Goal: Answer question/provide support: Share knowledge or assist other users

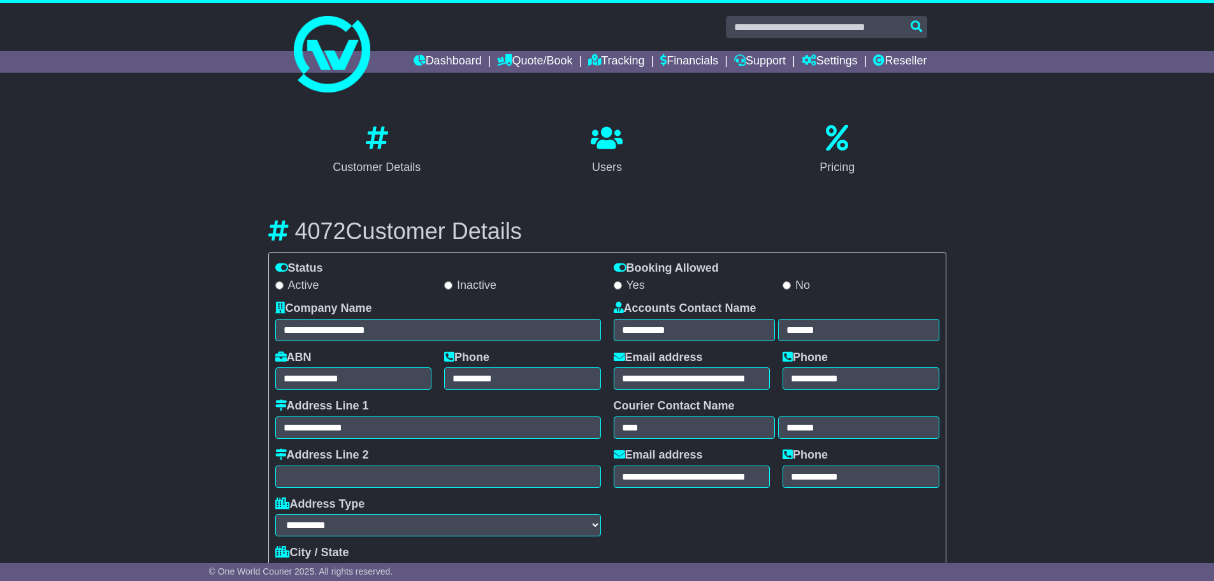
select select "**********"
select select "**"
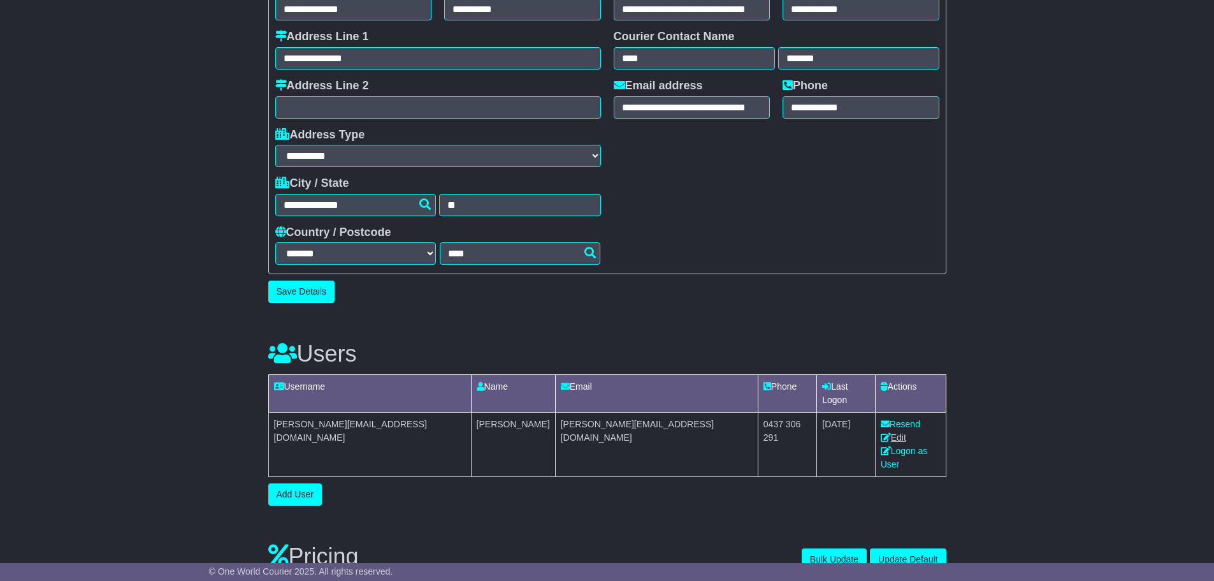
scroll to position [382, 0]
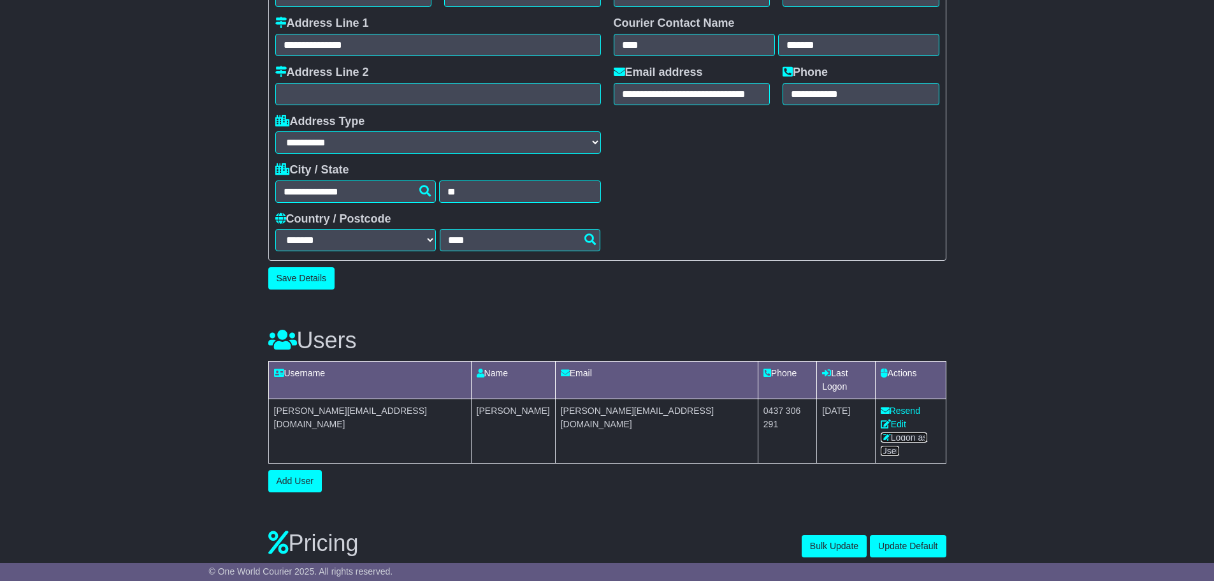
click at [896, 432] on link "Logon as User" at bounding box center [904, 444] width 47 height 24
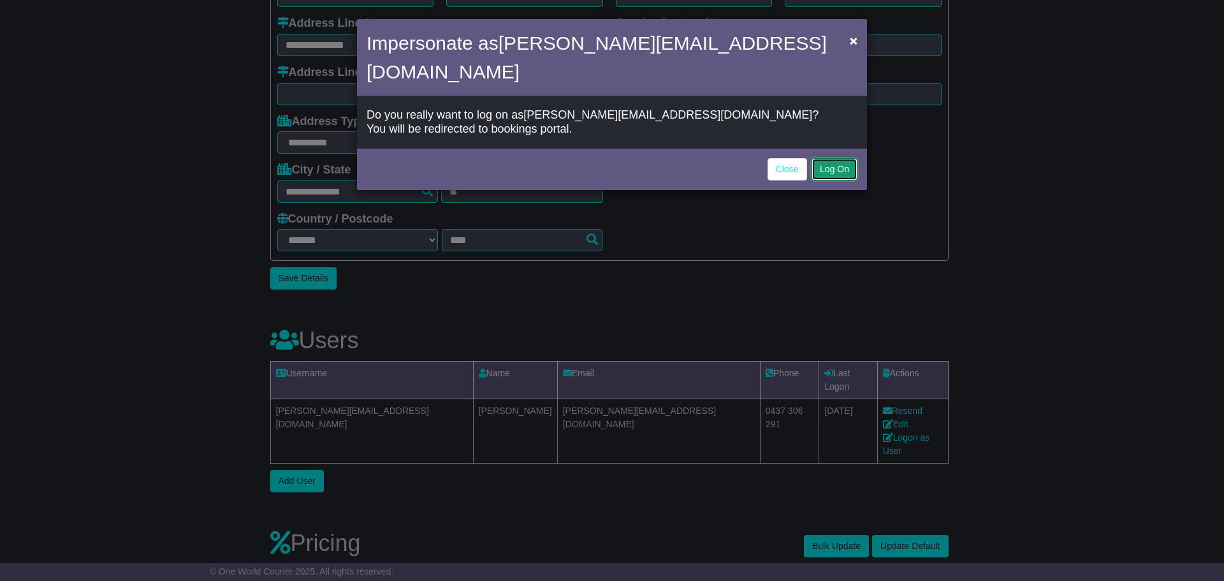
click at [836, 158] on button "Log On" at bounding box center [834, 169] width 46 height 22
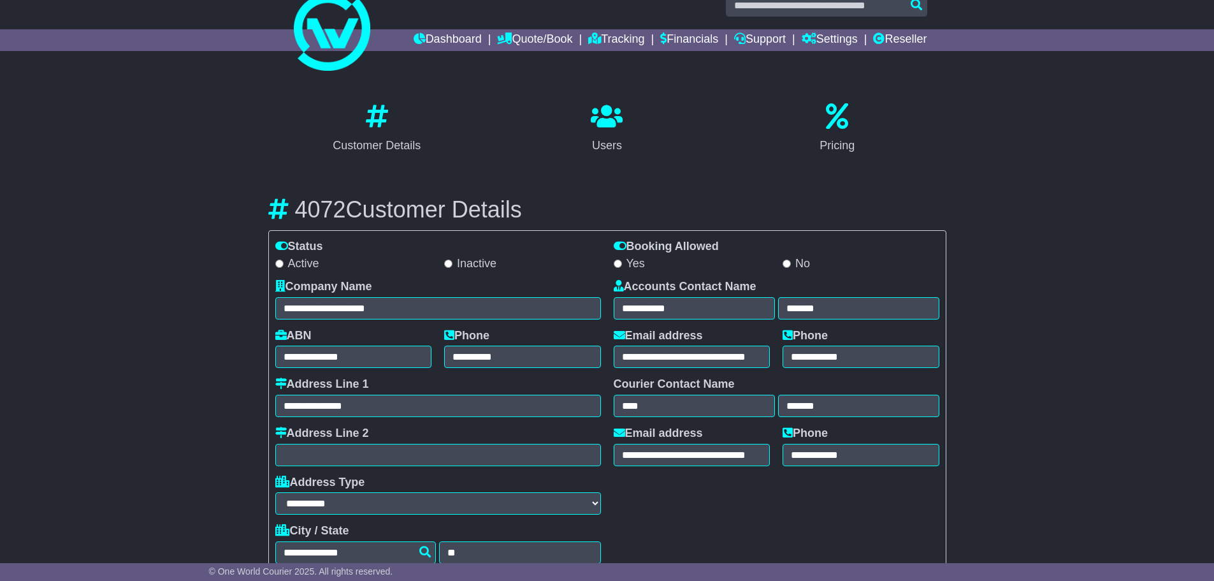
scroll to position [0, 0]
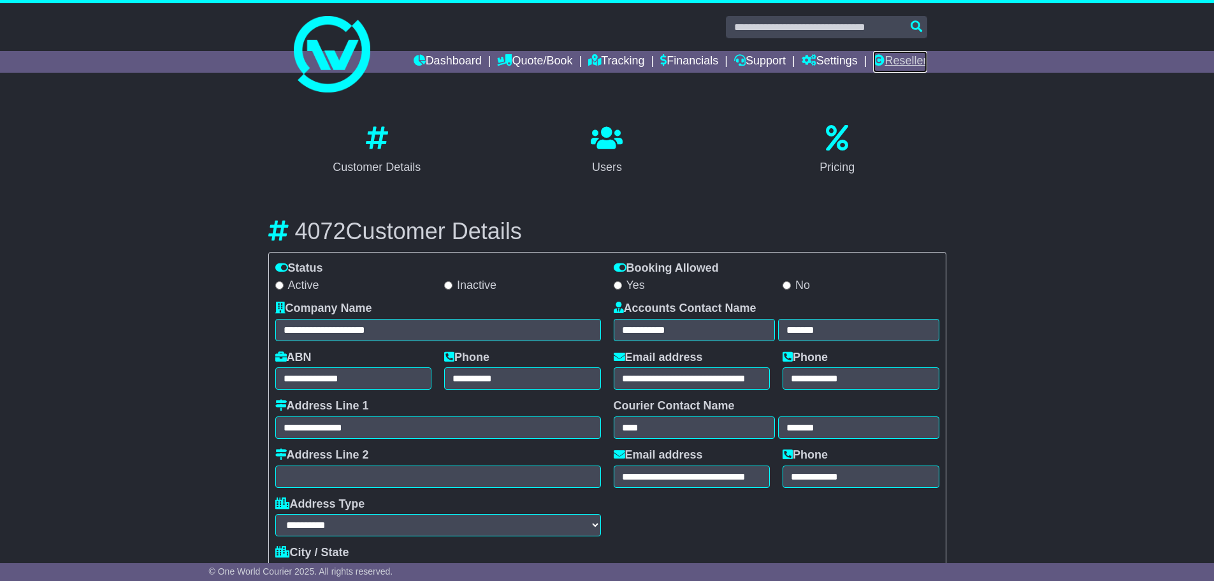
click at [893, 63] on link "Reseller" at bounding box center [900, 62] width 54 height 22
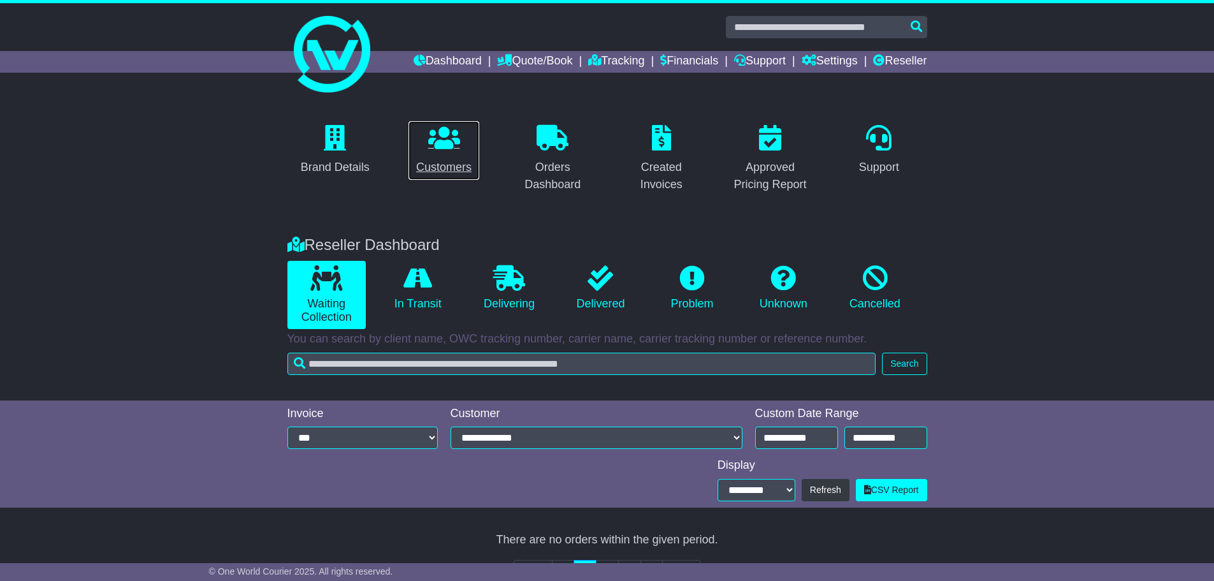
click at [465, 164] on div "Customers" at bounding box center [443, 167] width 55 height 17
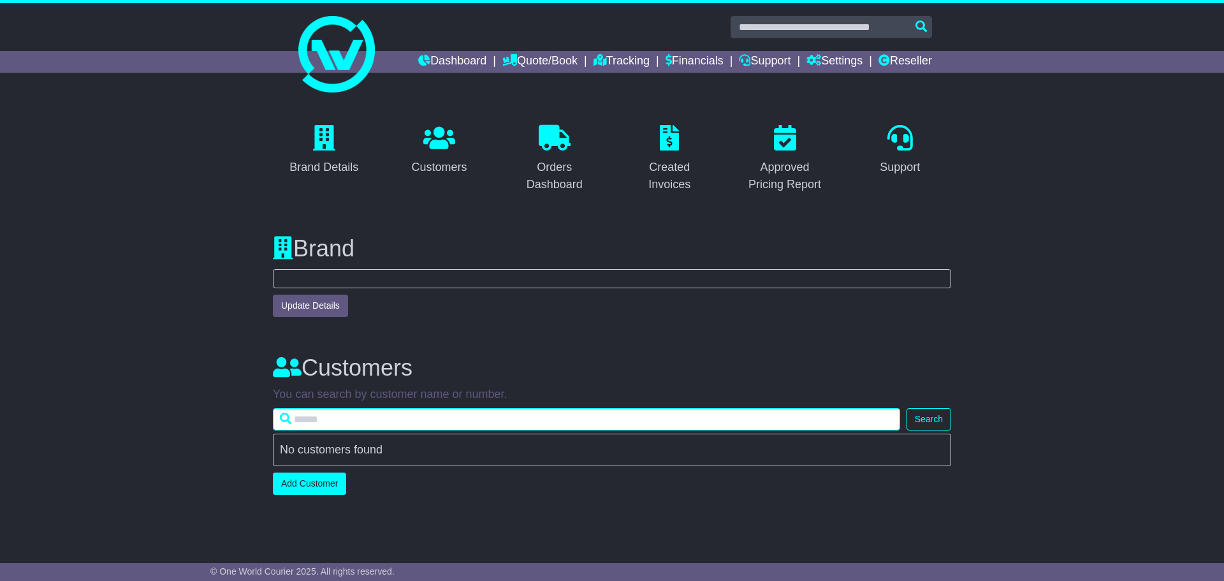
click at [363, 413] on input "text" at bounding box center [586, 419] width 627 height 22
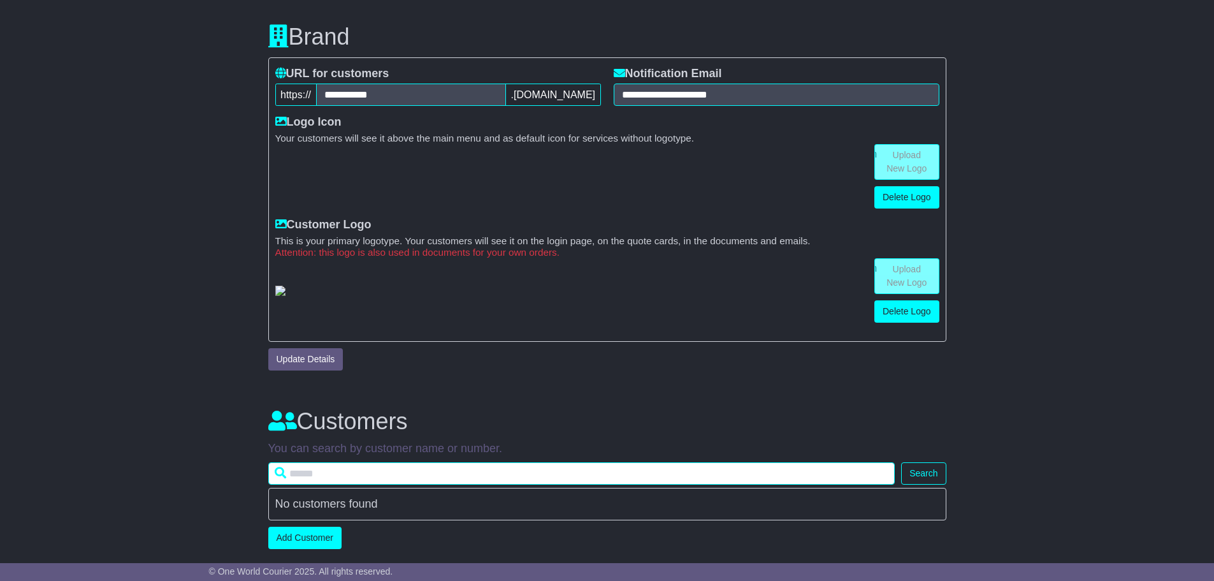
scroll to position [290, 0]
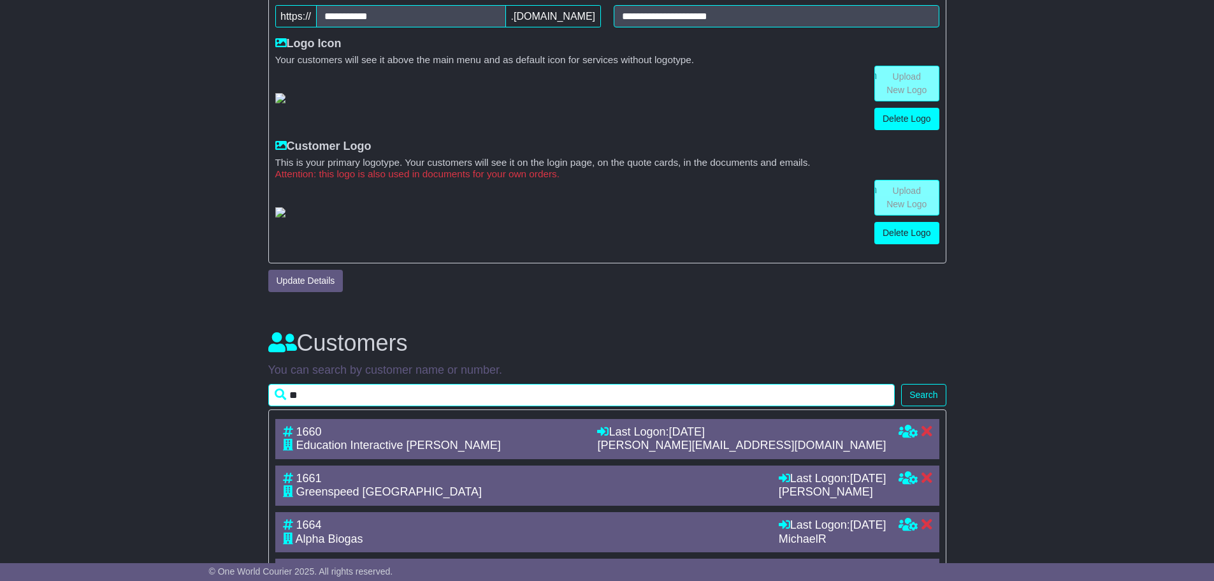
type input "*"
type input "******"
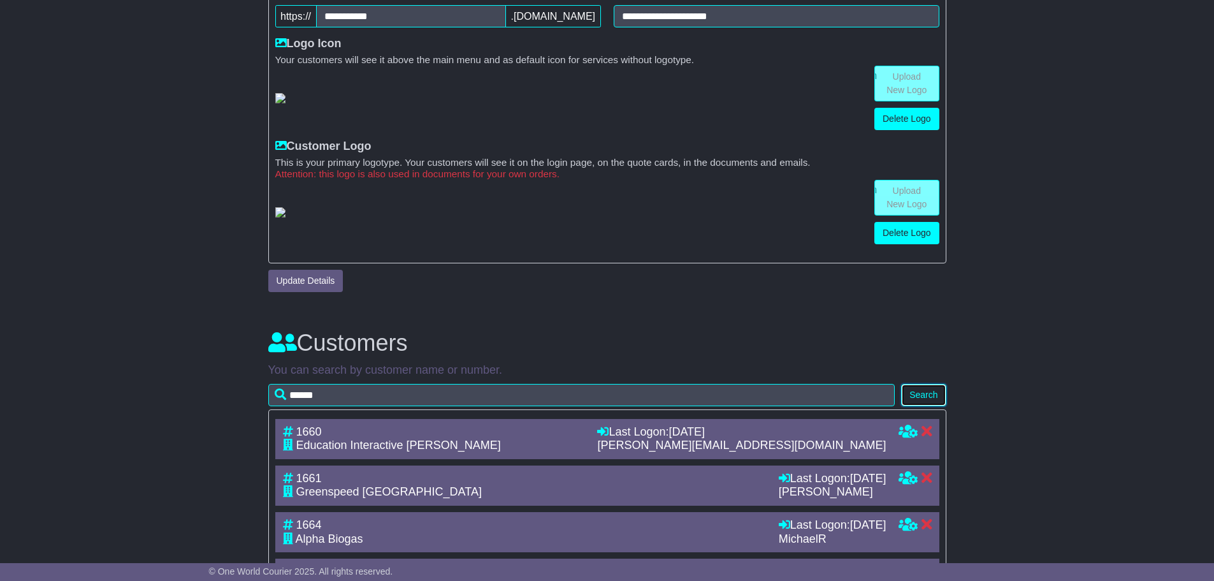
click at [920, 406] on button "Search" at bounding box center [923, 395] width 45 height 22
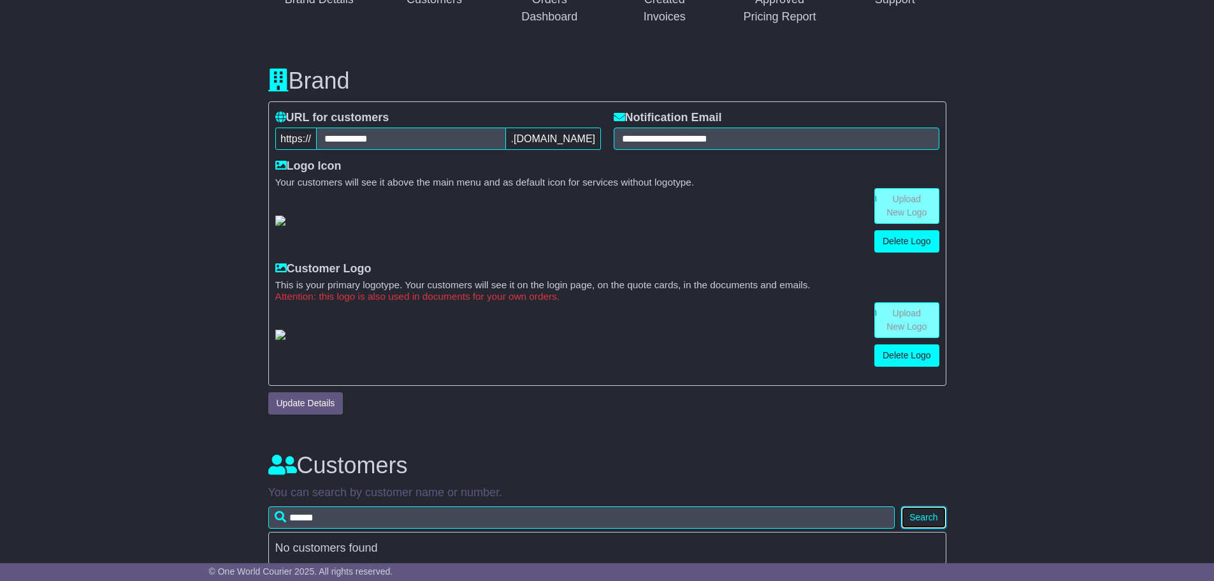
scroll to position [0, 0]
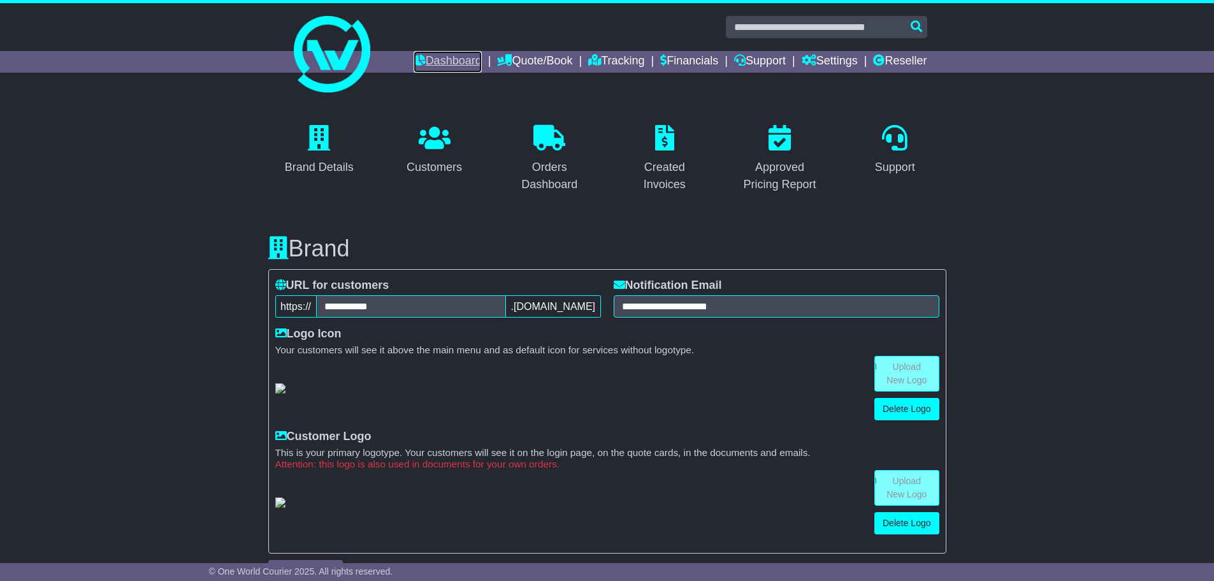
click at [442, 69] on link "Dashboard" at bounding box center [448, 62] width 68 height 22
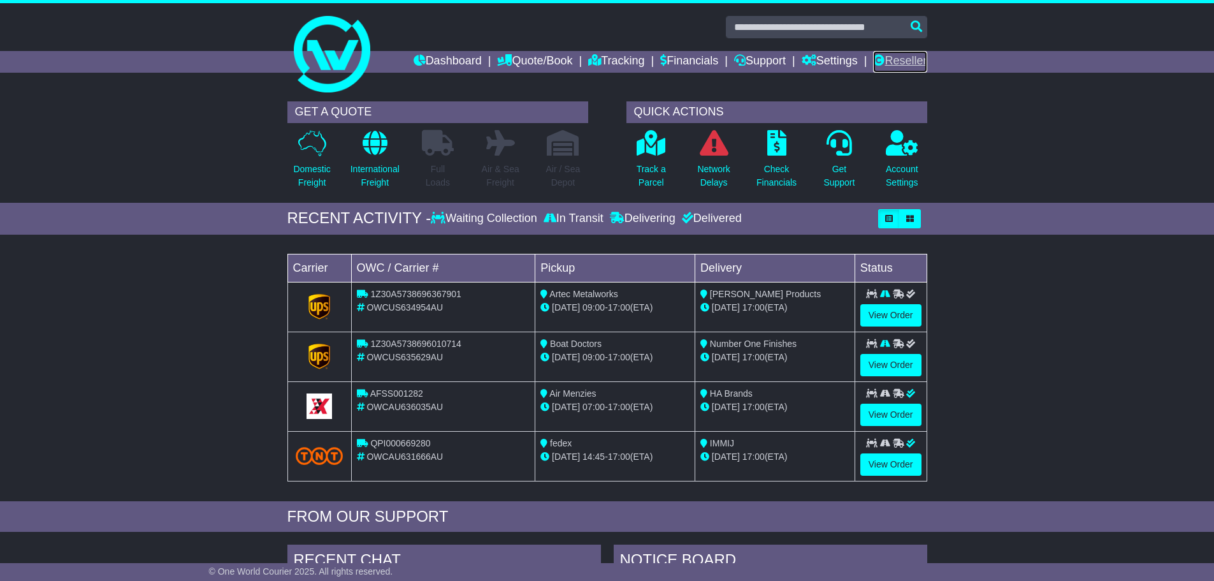
click at [910, 63] on link "Reseller" at bounding box center [900, 62] width 54 height 22
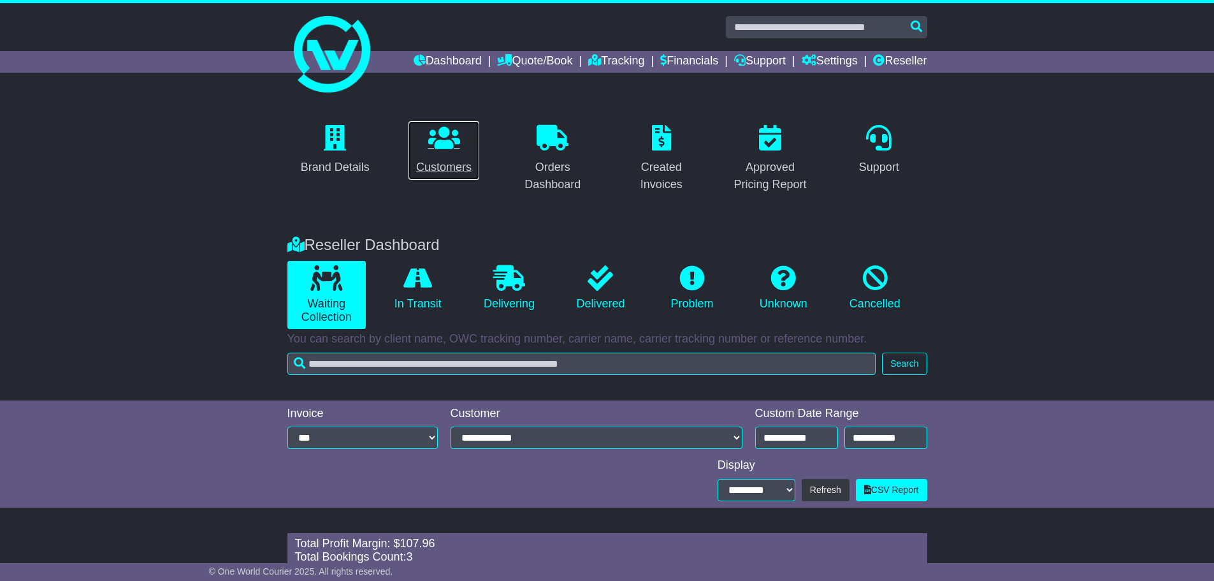
click at [460, 149] on icon at bounding box center [444, 137] width 32 height 25
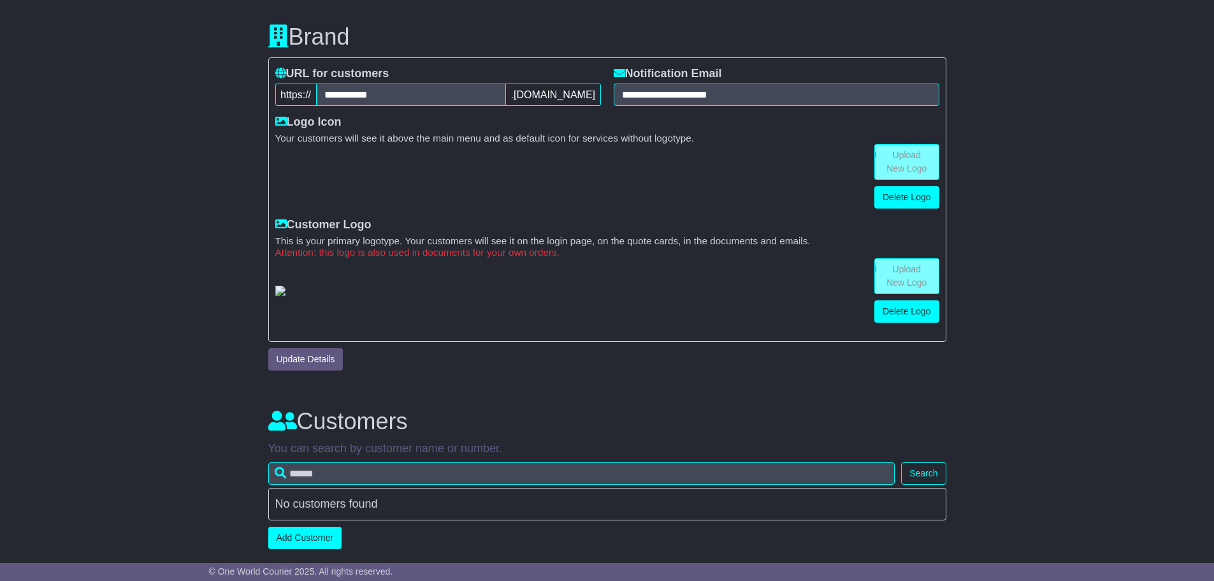
scroll to position [679, 0]
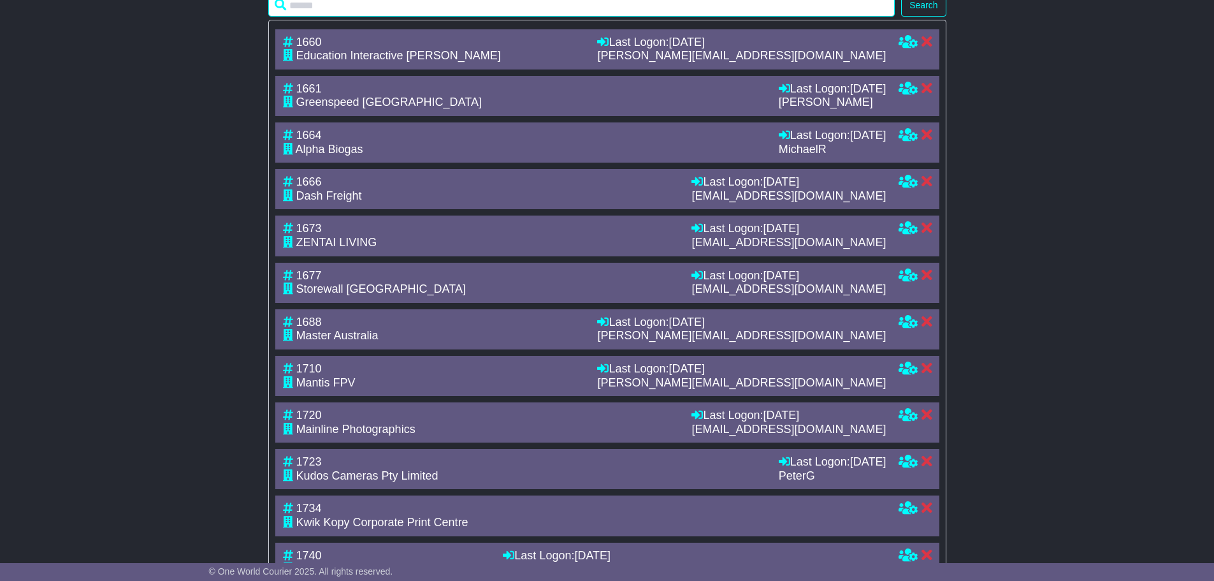
click at [361, 17] on input "text" at bounding box center [581, 5] width 627 height 22
type input "******"
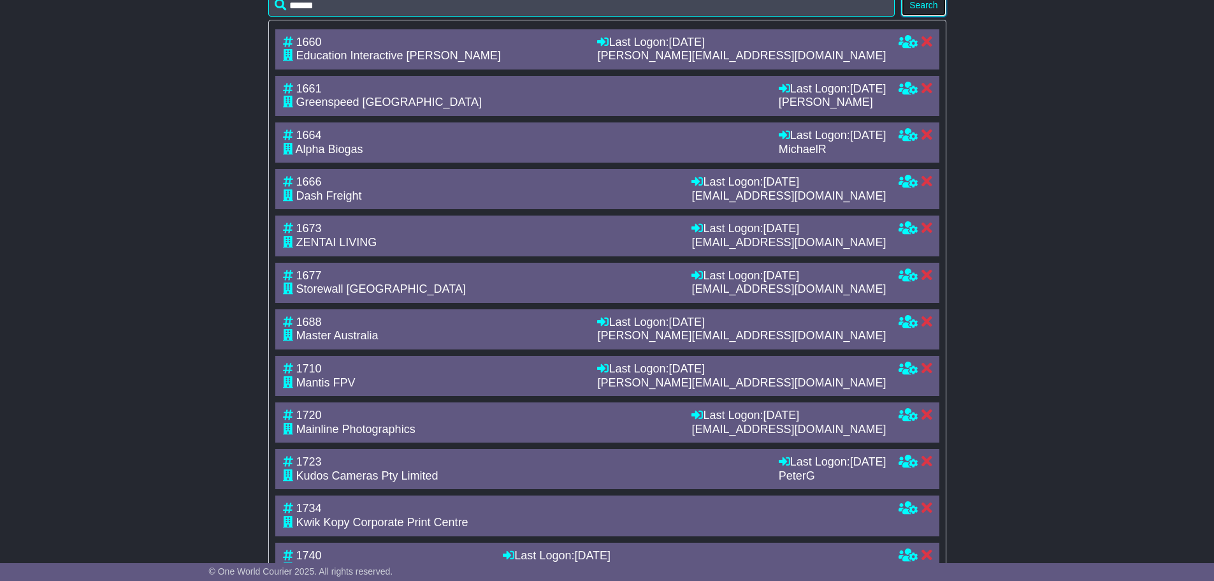
click at [906, 17] on button "Search" at bounding box center [923, 5] width 45 height 22
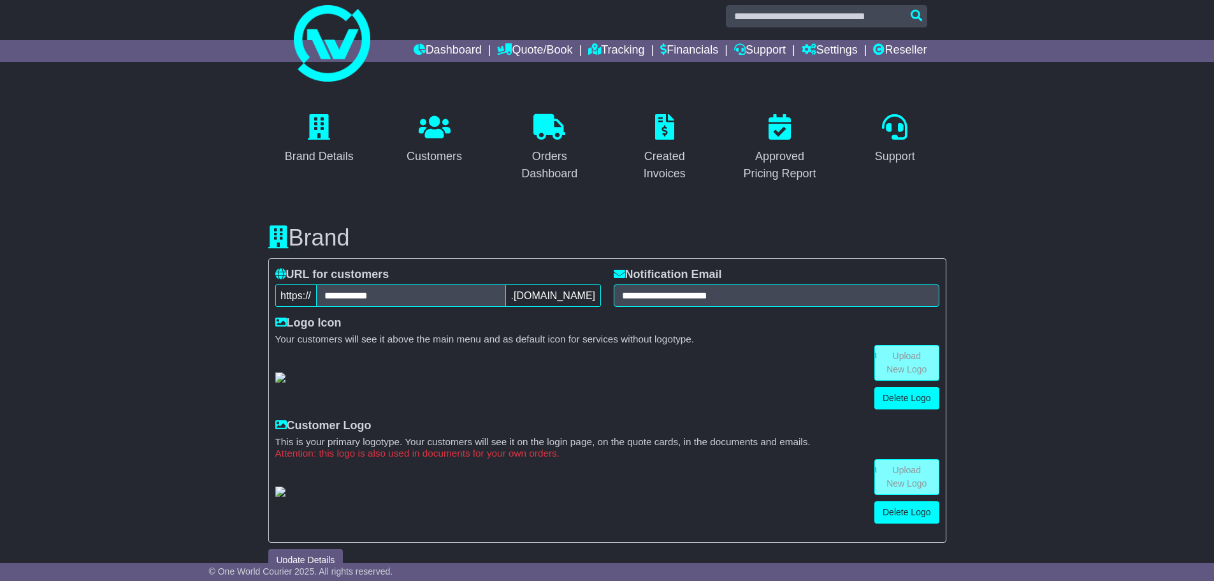
scroll to position [0, 0]
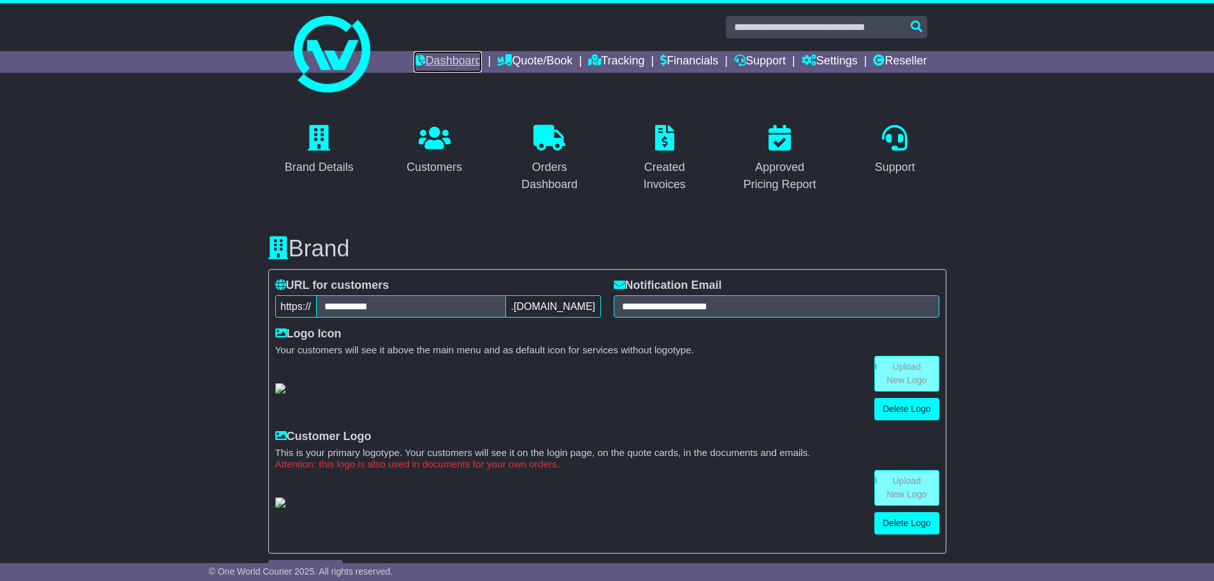
click at [429, 56] on link "Dashboard" at bounding box center [448, 62] width 68 height 22
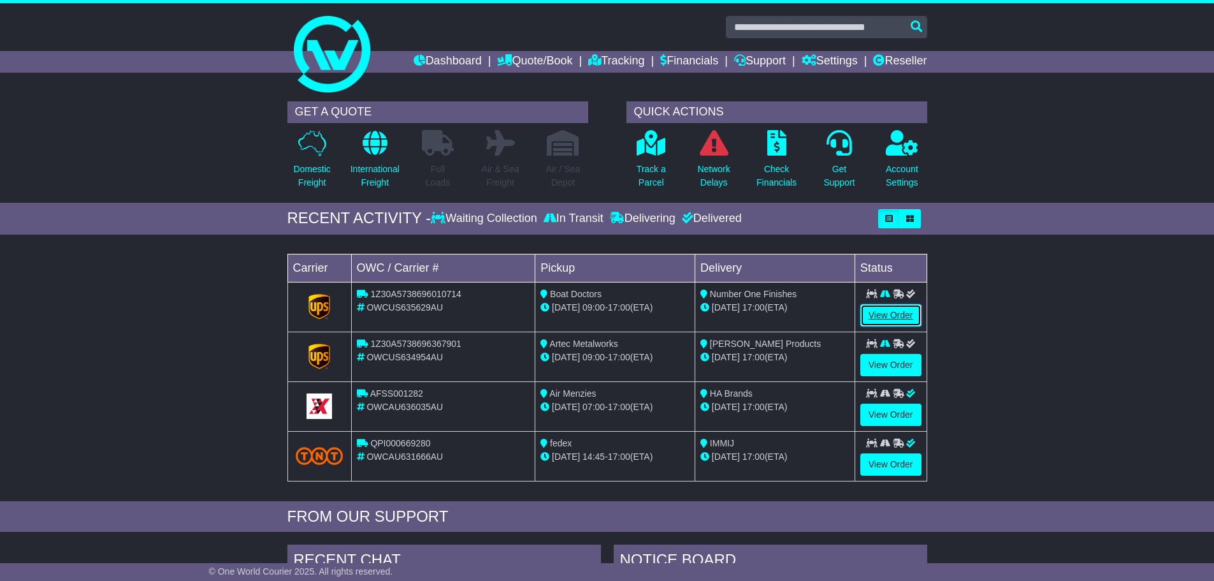
click at [890, 313] on link "View Order" at bounding box center [891, 315] width 61 height 22
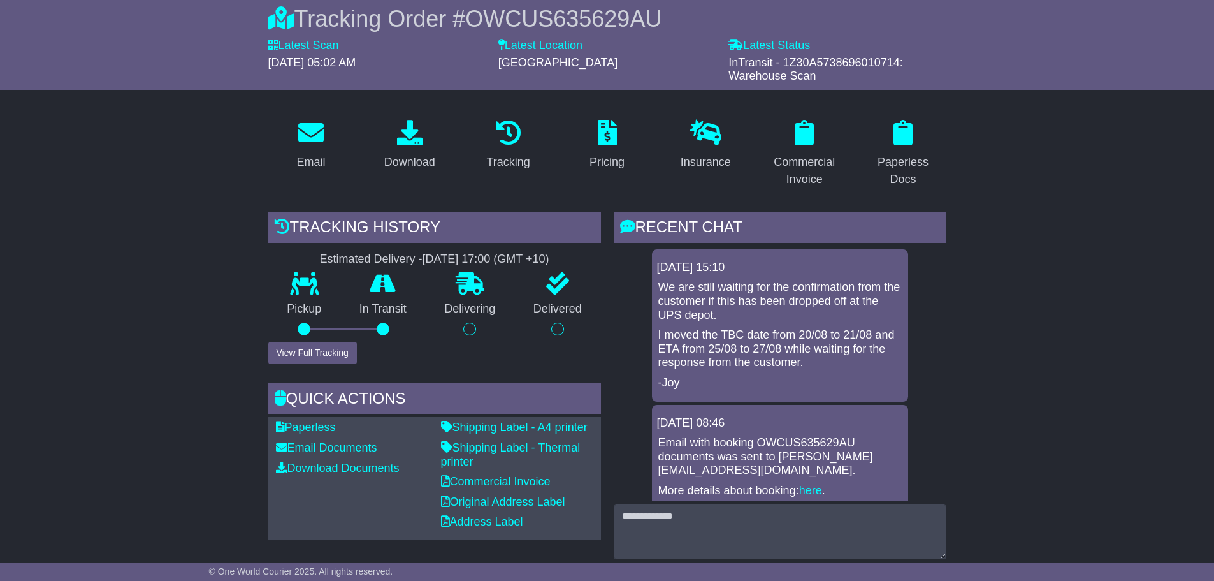
scroll to position [191, 0]
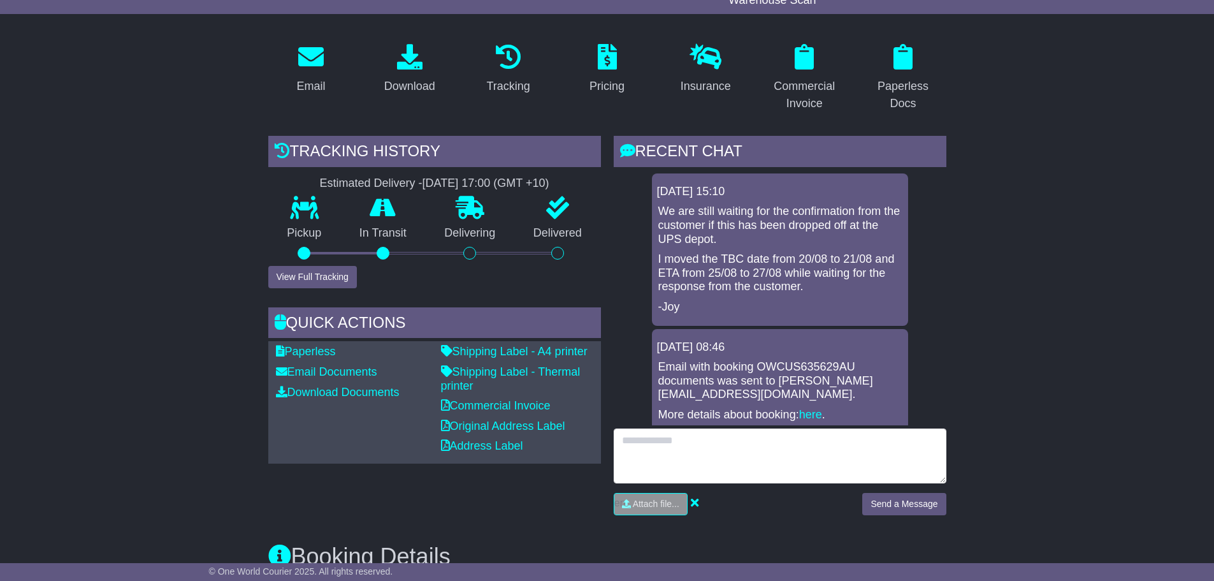
click at [808, 450] on textarea at bounding box center [780, 455] width 333 height 55
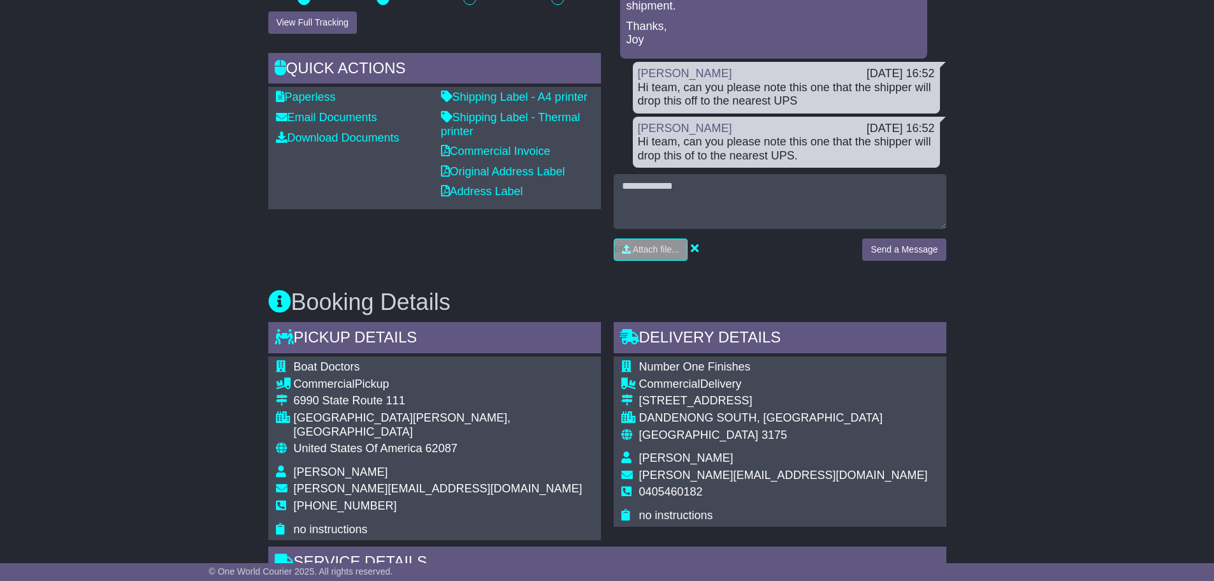
scroll to position [446, 0]
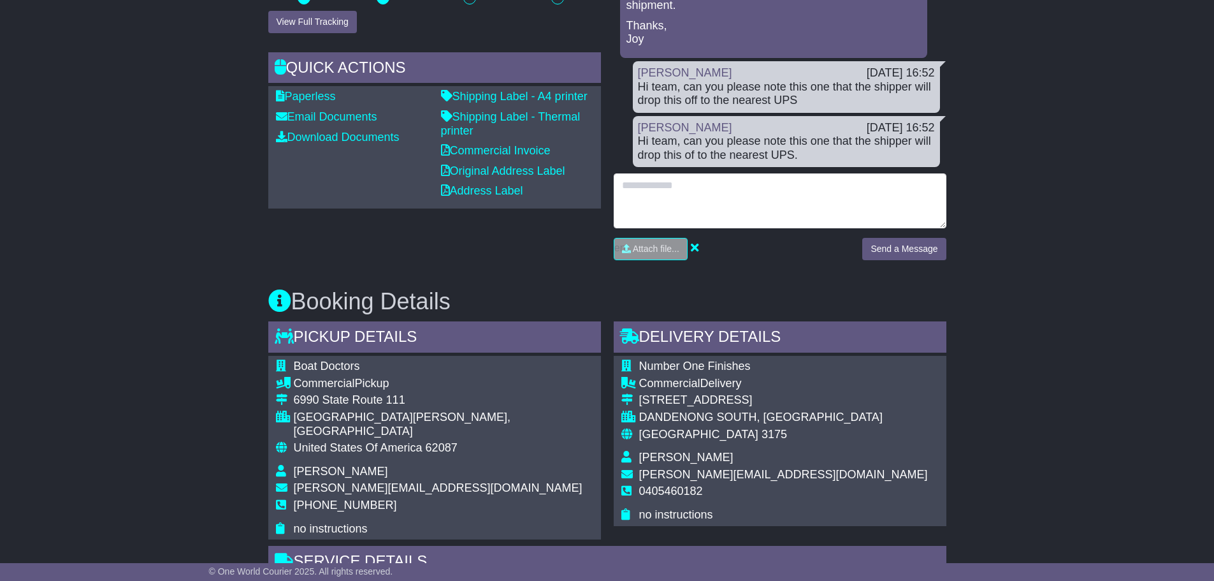
click at [669, 192] on textarea at bounding box center [780, 200] width 333 height 55
type textarea "**********"
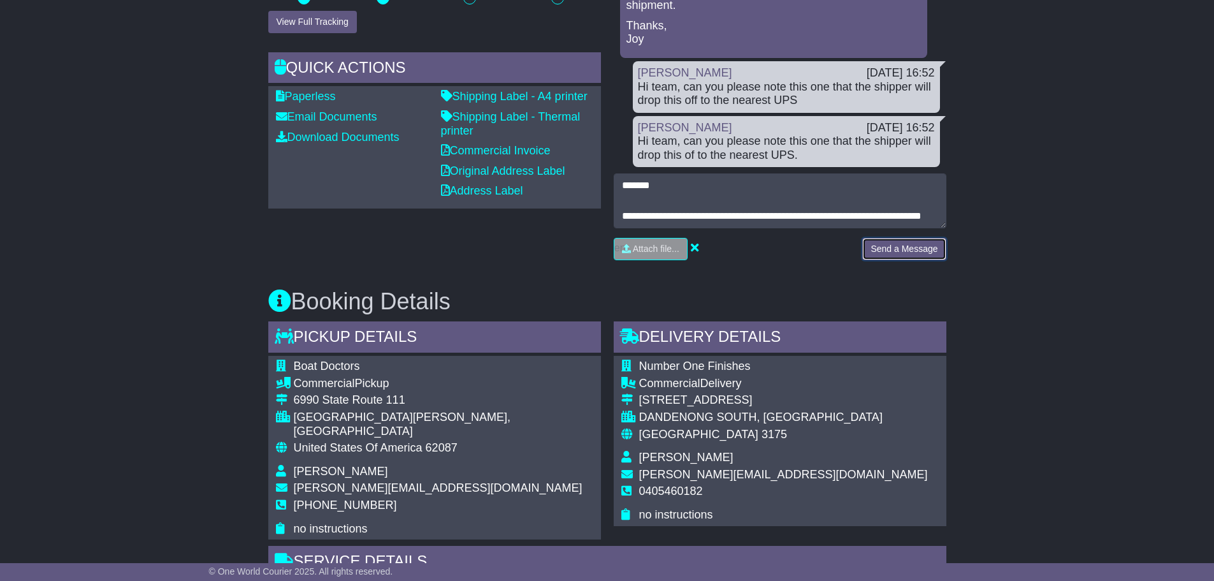
click at [892, 246] on button "Send a Message" at bounding box center [904, 249] width 84 height 22
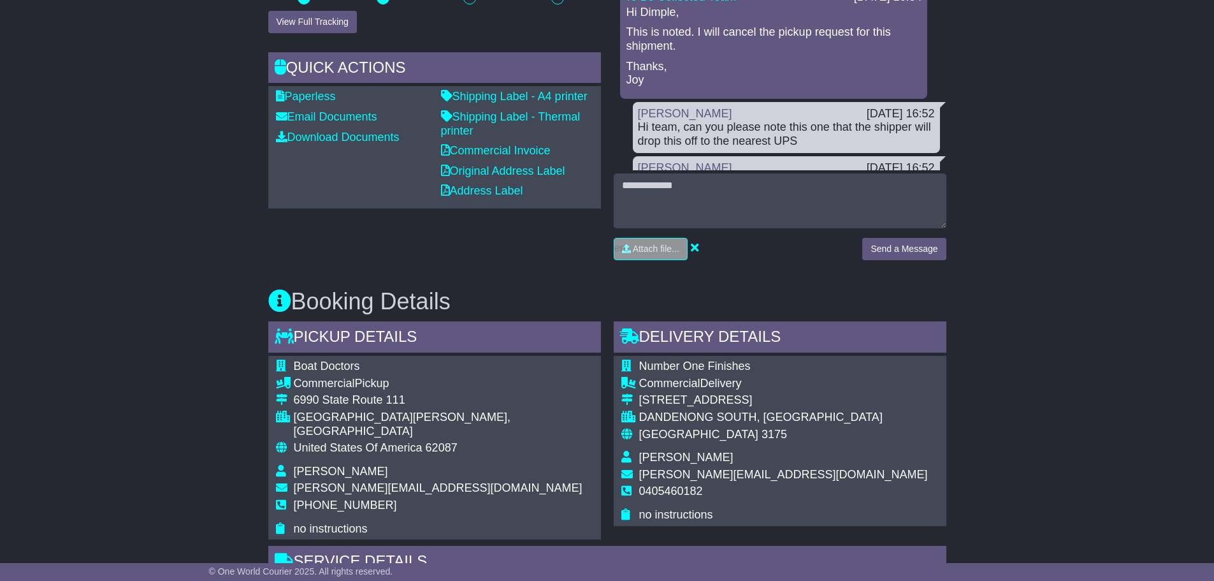
scroll to position [658, 0]
